Goal: Information Seeking & Learning: Learn about a topic

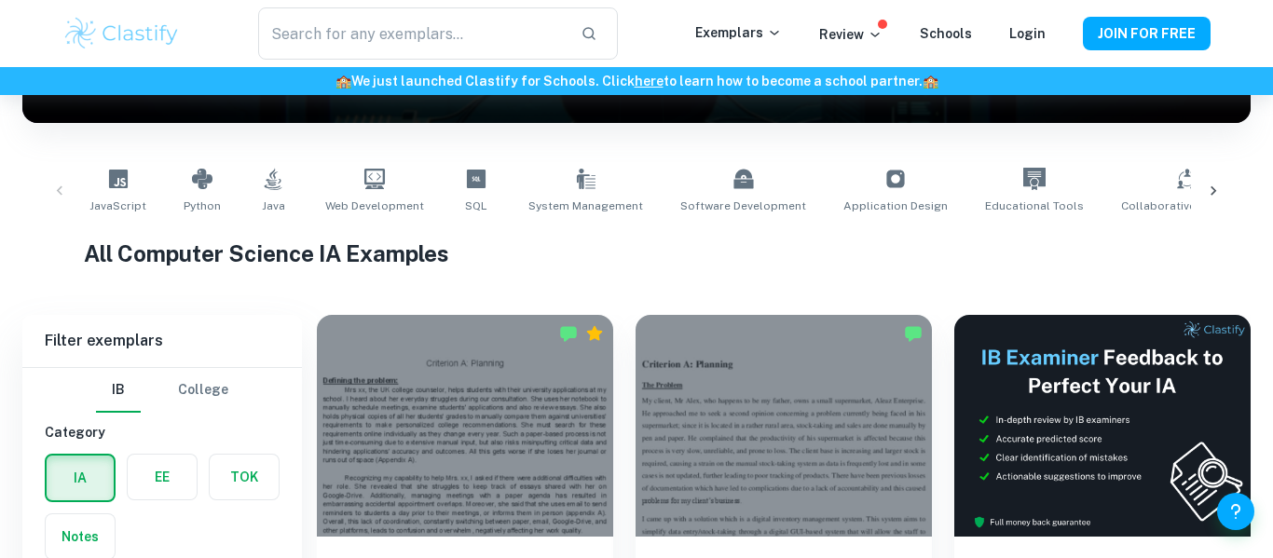
scroll to position [495, 0]
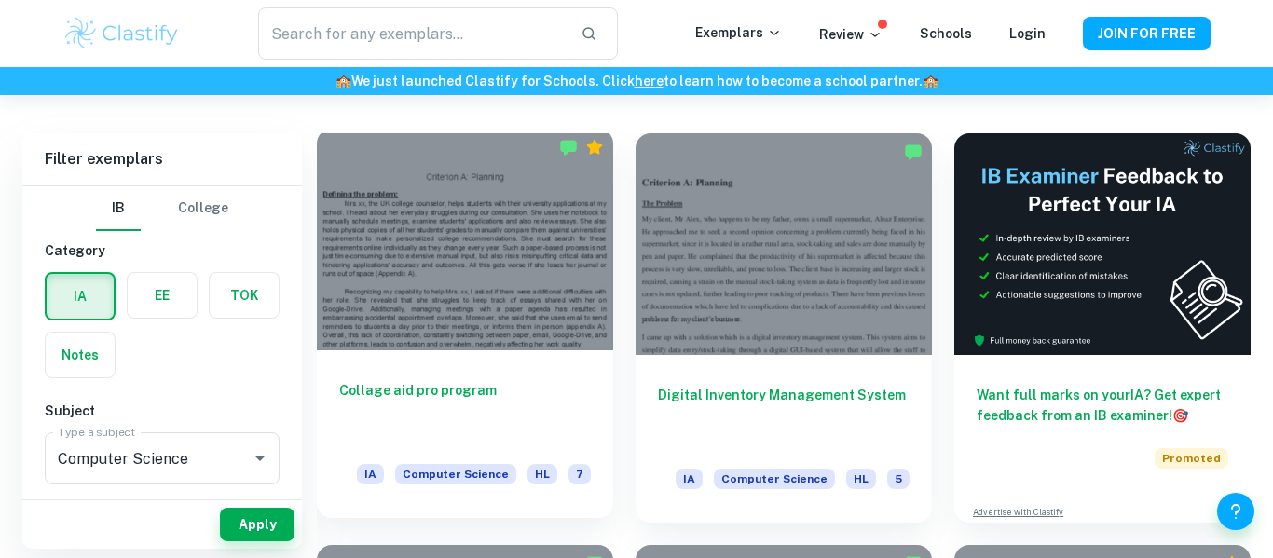
click at [420, 388] on h6 "Collage aid pro program" at bounding box center [465, 410] width 252 height 61
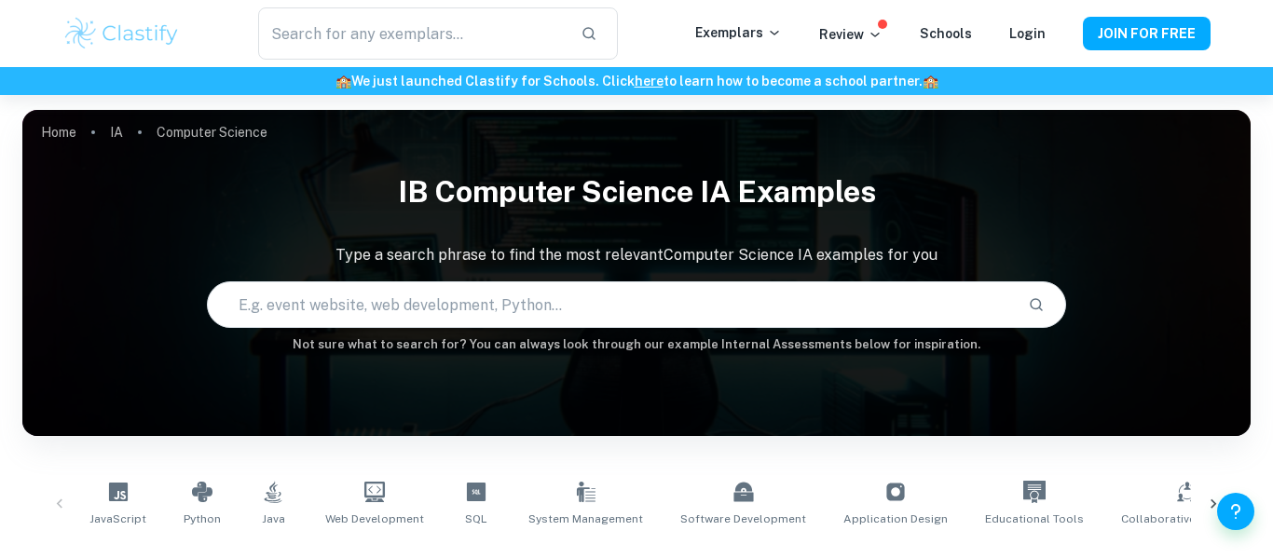
scroll to position [495, 0]
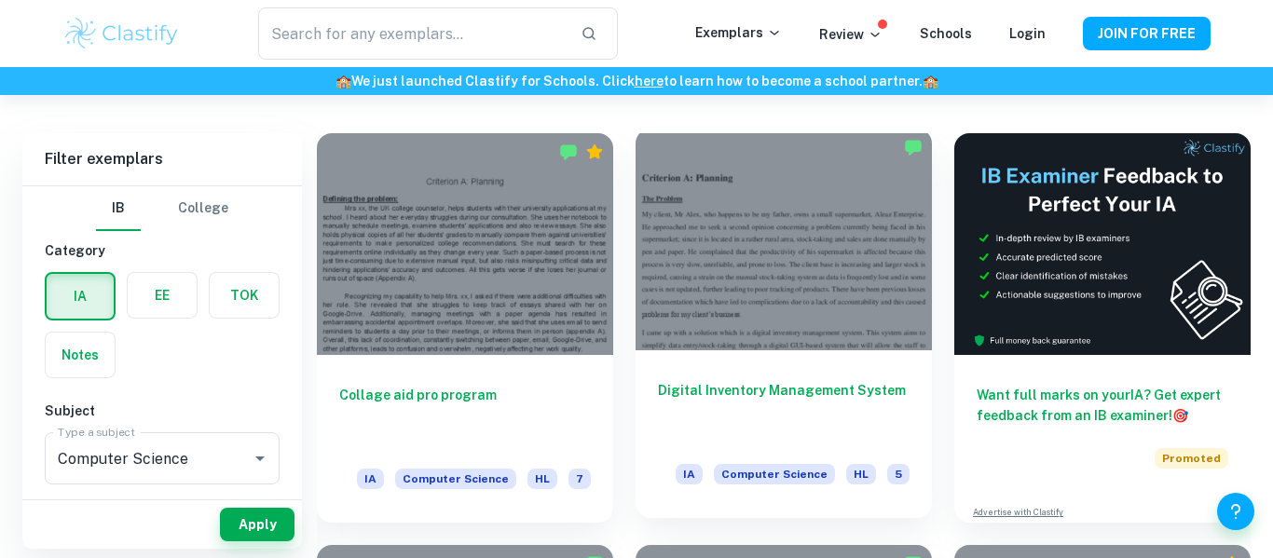
click at [814, 426] on h6 "Digital Inventory Management System" at bounding box center [784, 410] width 252 height 61
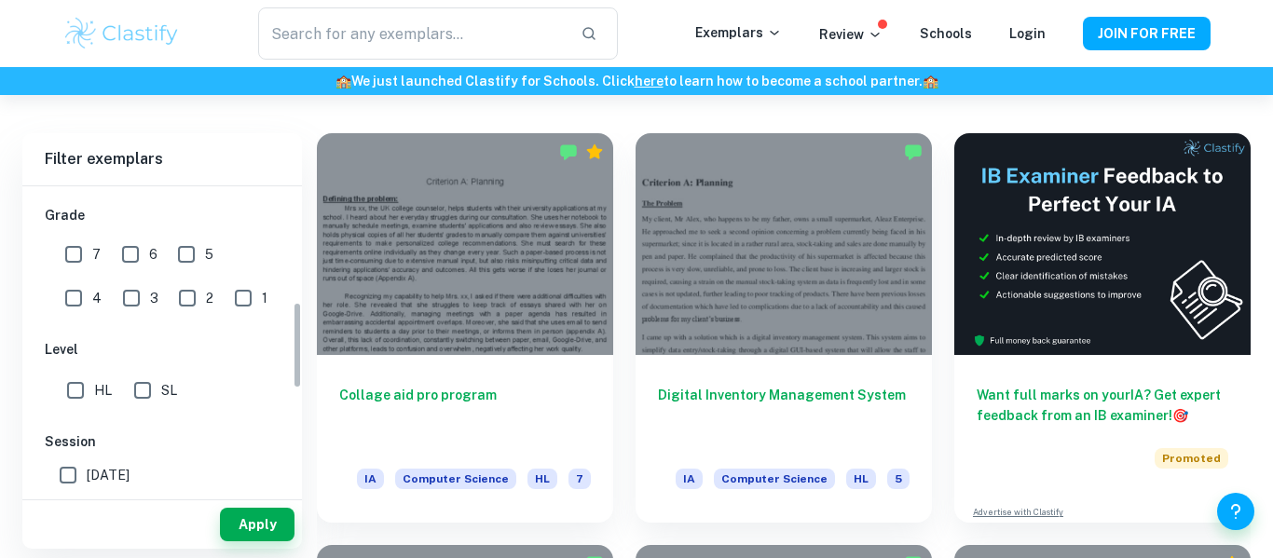
scroll to position [408, 0]
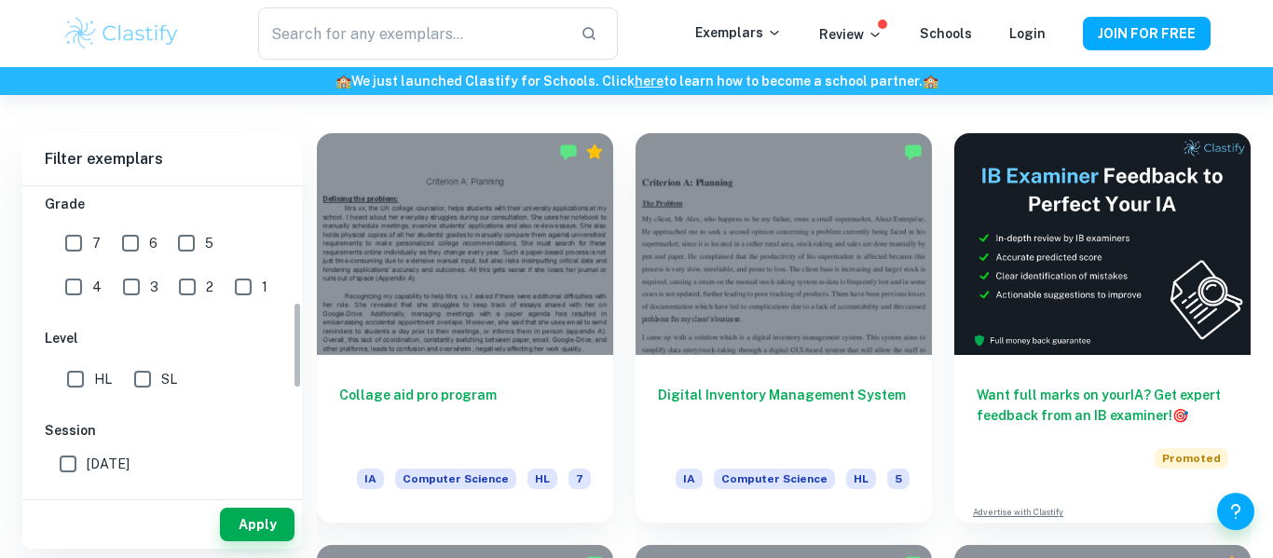
click at [158, 384] on input "SL" at bounding box center [142, 379] width 37 height 37
checkbox input "true"
click at [262, 523] on button "Apply" at bounding box center [257, 525] width 75 height 34
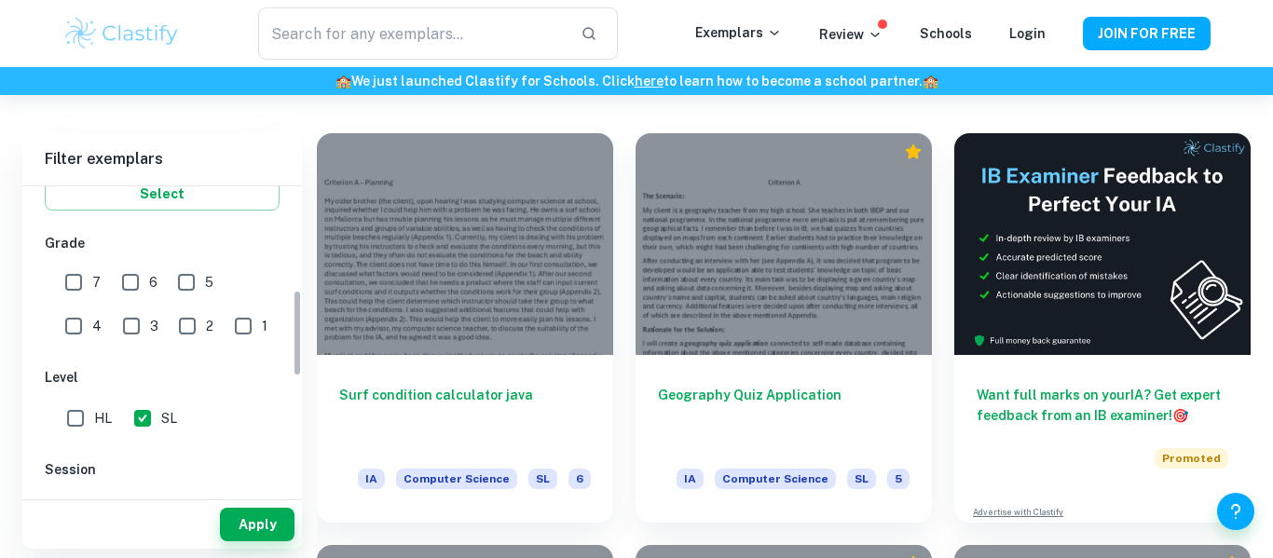
scroll to position [366, 0]
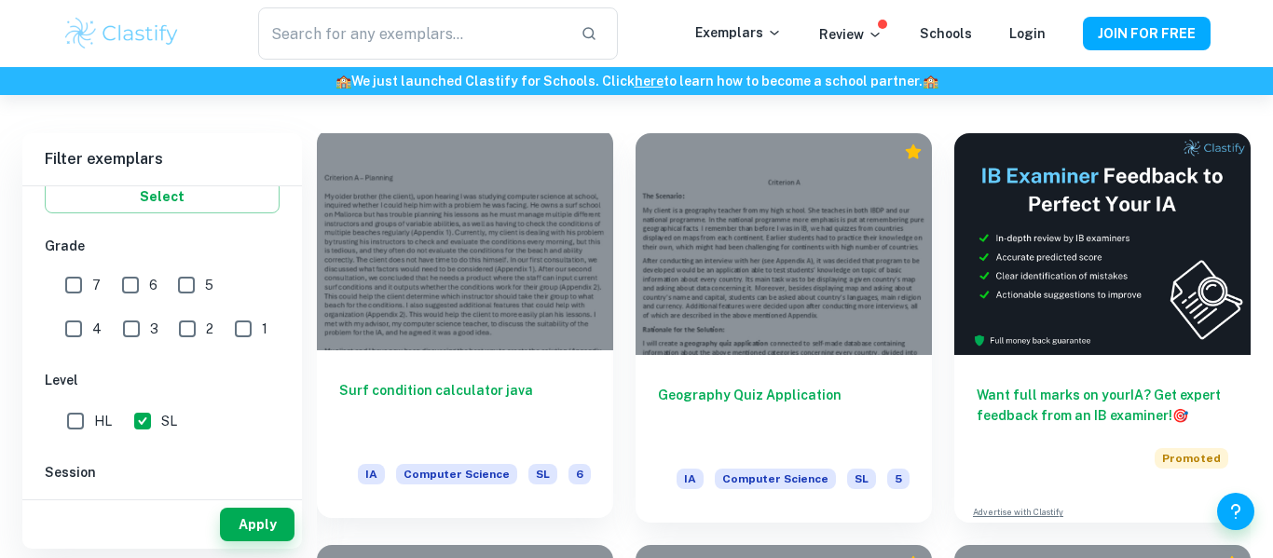
click at [458, 410] on h6 "Surf condition calculator java" at bounding box center [465, 410] width 252 height 61
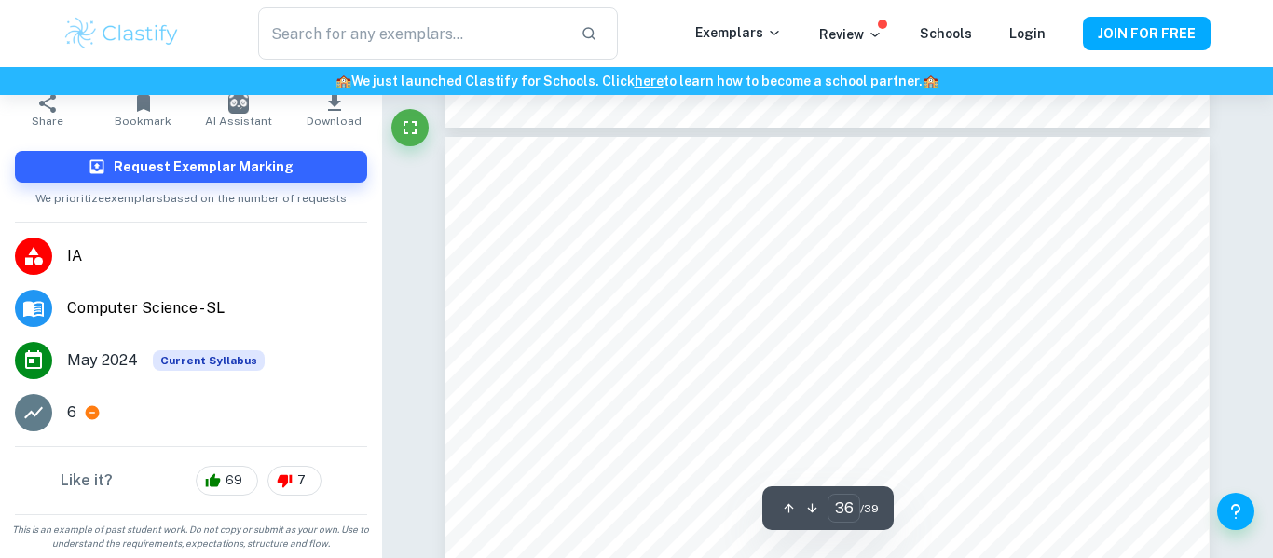
scroll to position [38964, 0]
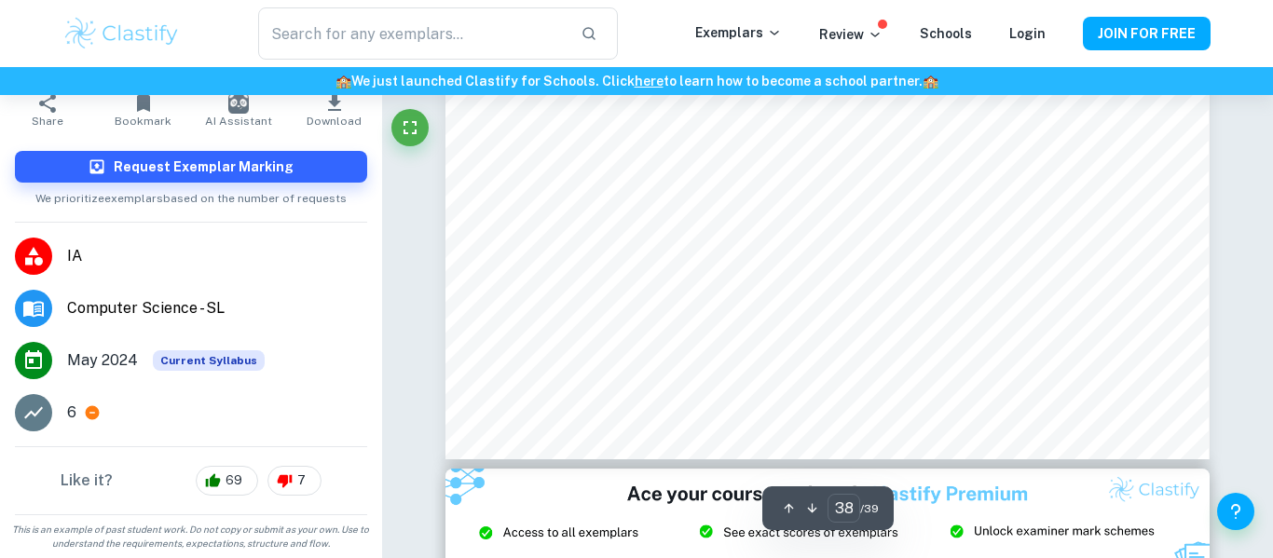
type input "39"
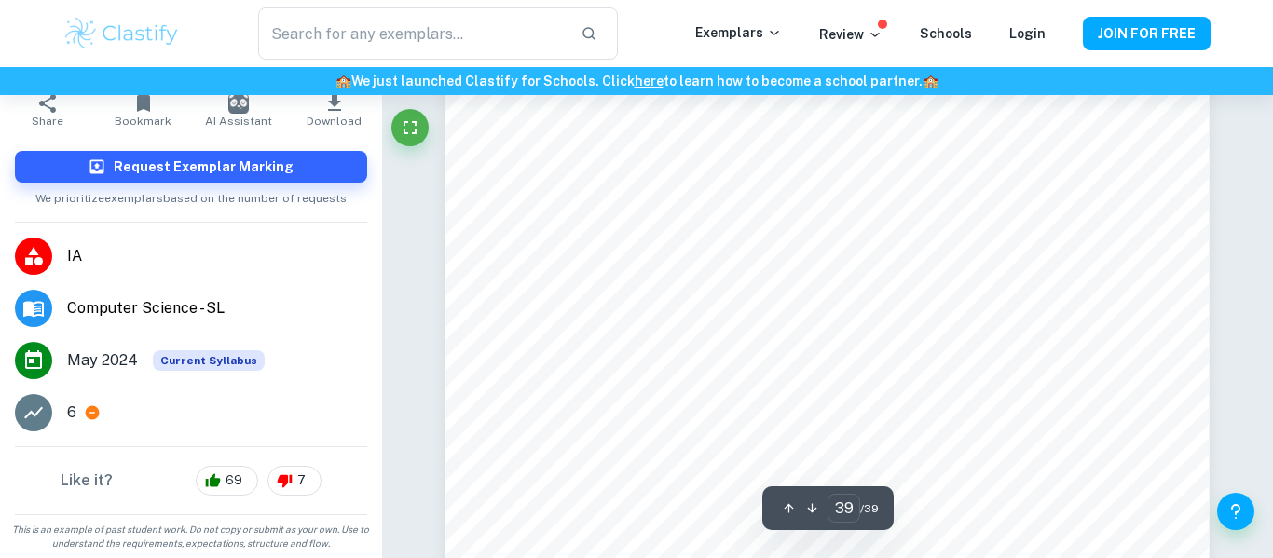
scroll to position [43031, 0]
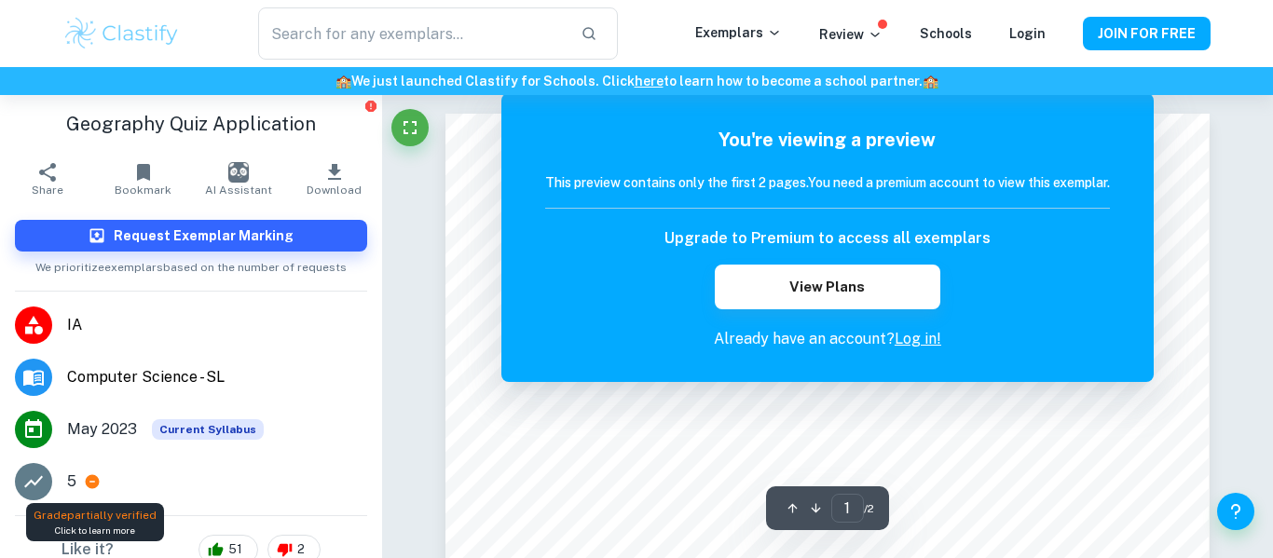
click at [89, 479] on icon at bounding box center [93, 482] width 14 height 14
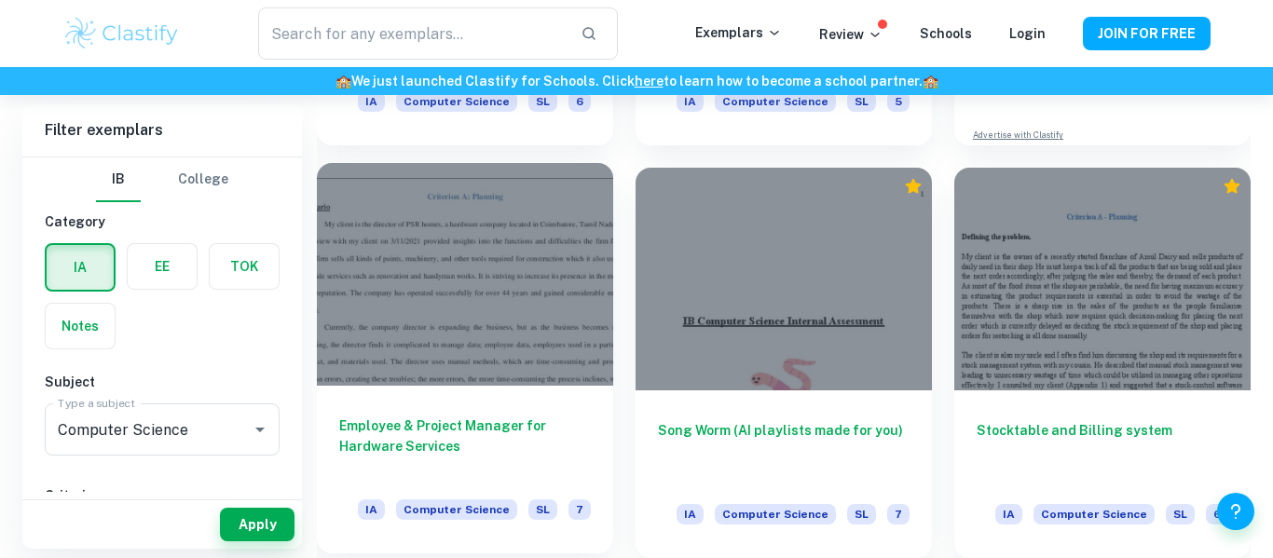
scroll to position [878, 0]
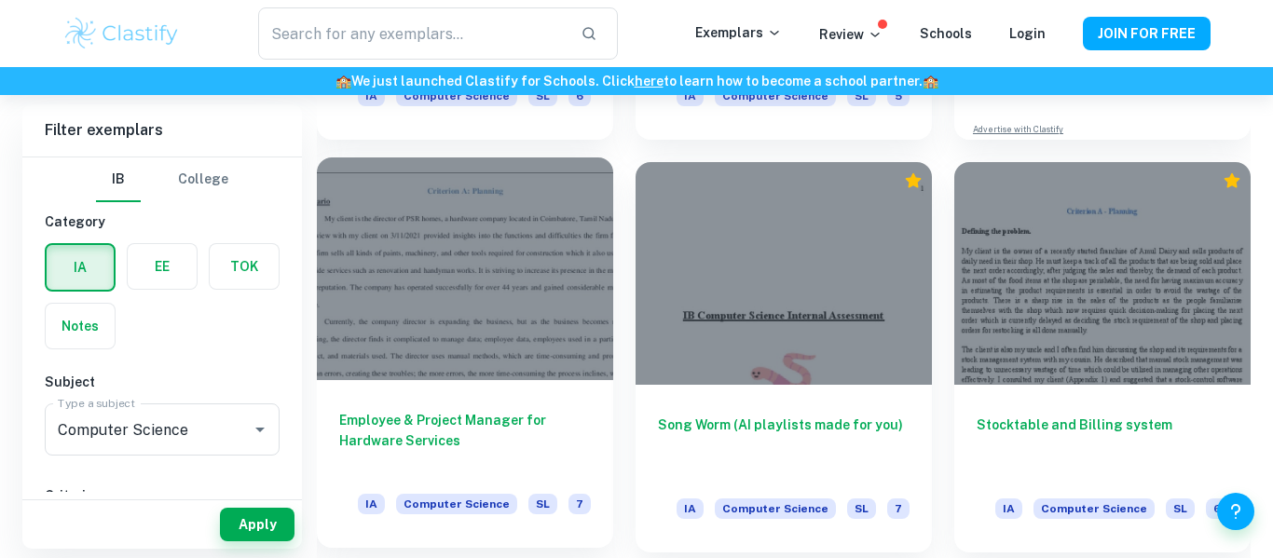
click at [408, 428] on h6 "Employee & Project Manager for Hardware Services" at bounding box center [465, 440] width 252 height 61
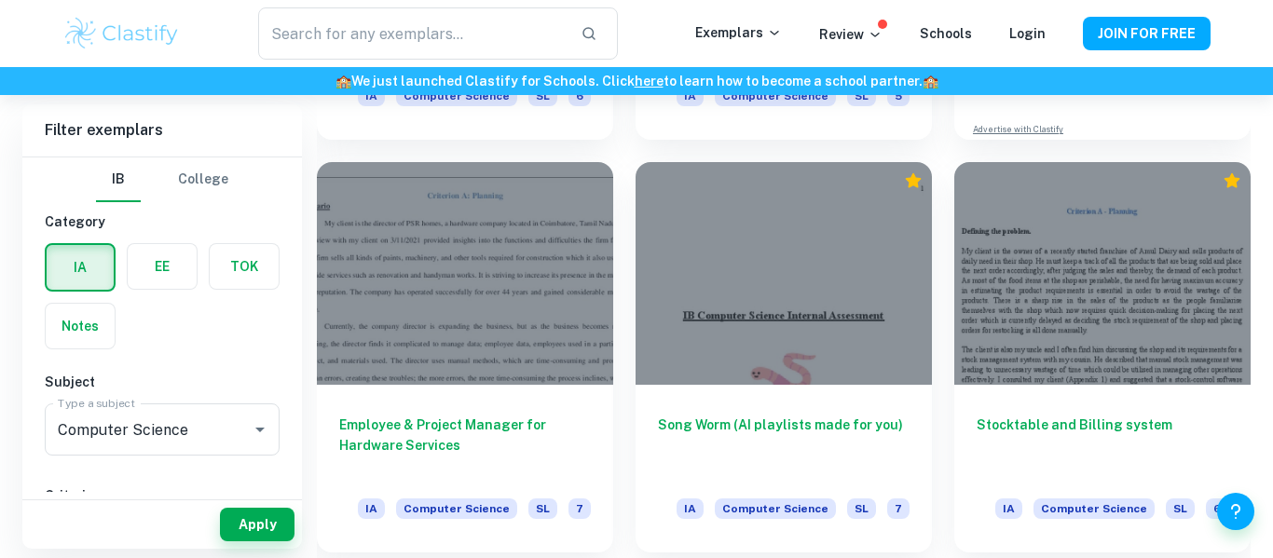
scroll to position [2521, 0]
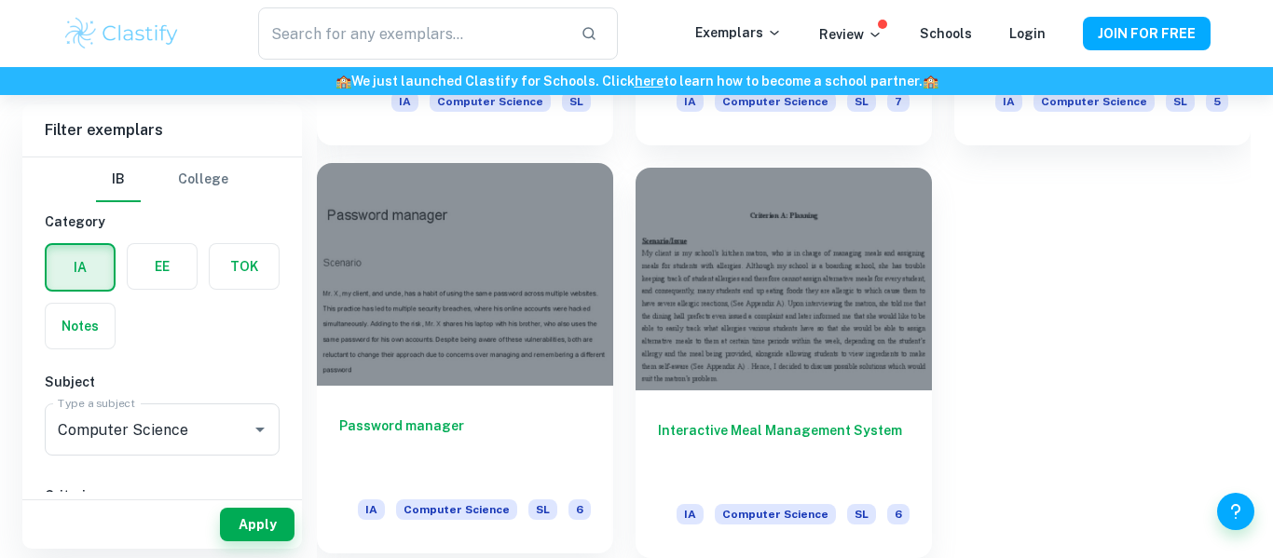
click at [484, 362] on div at bounding box center [465, 274] width 296 height 222
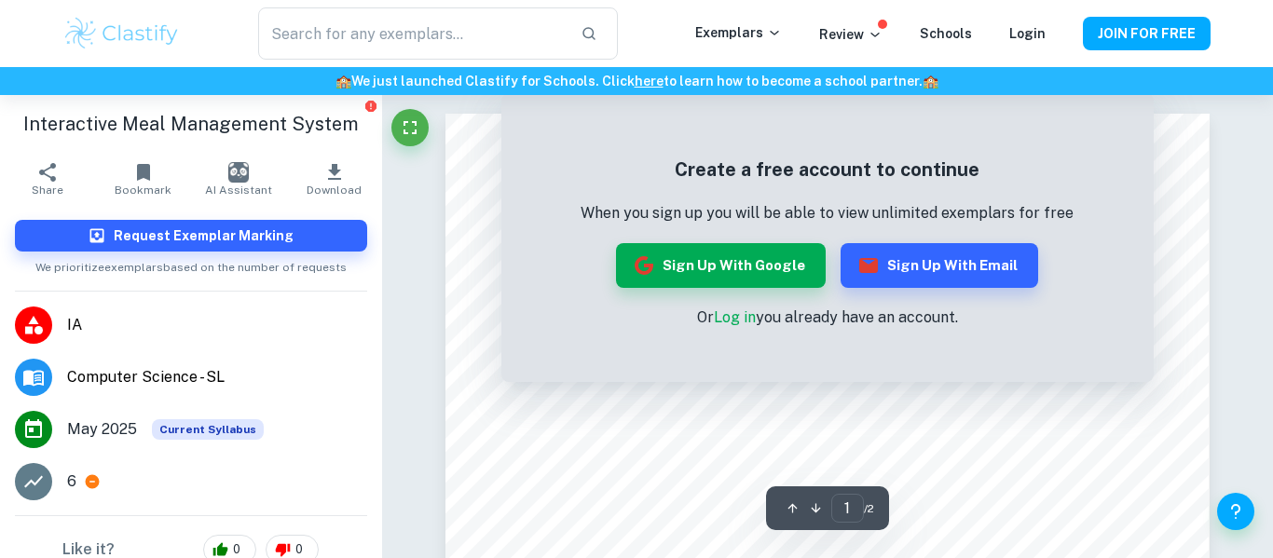
scroll to position [69, 0]
